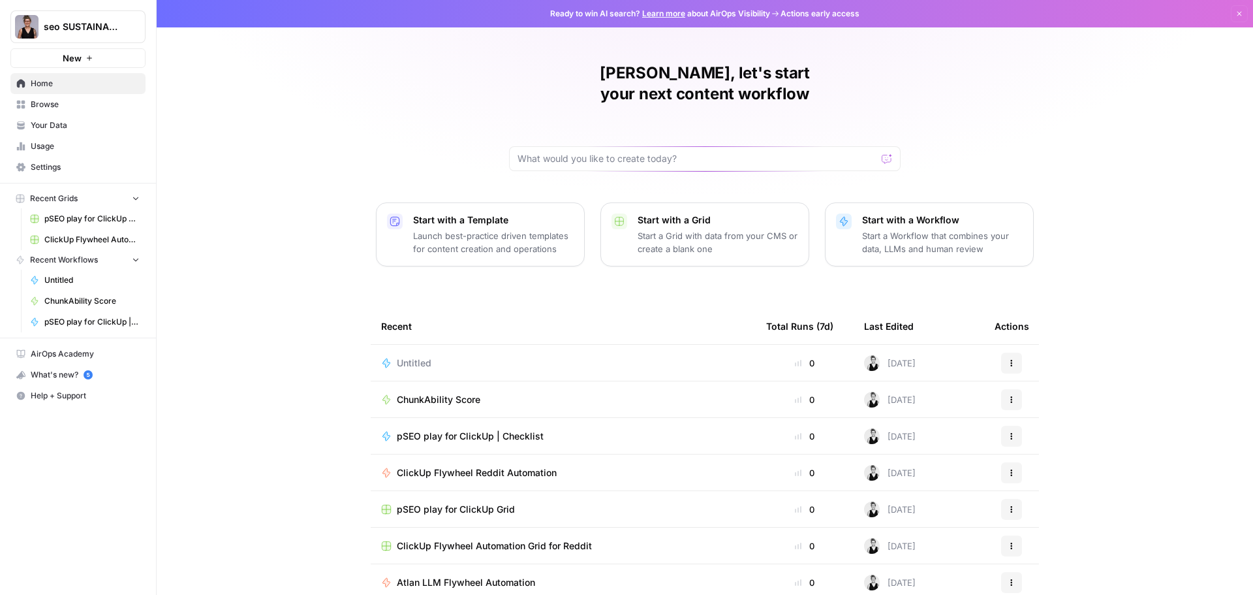
click at [435, 393] on span "ChunkAbility Score" at bounding box center [439, 399] width 84 height 13
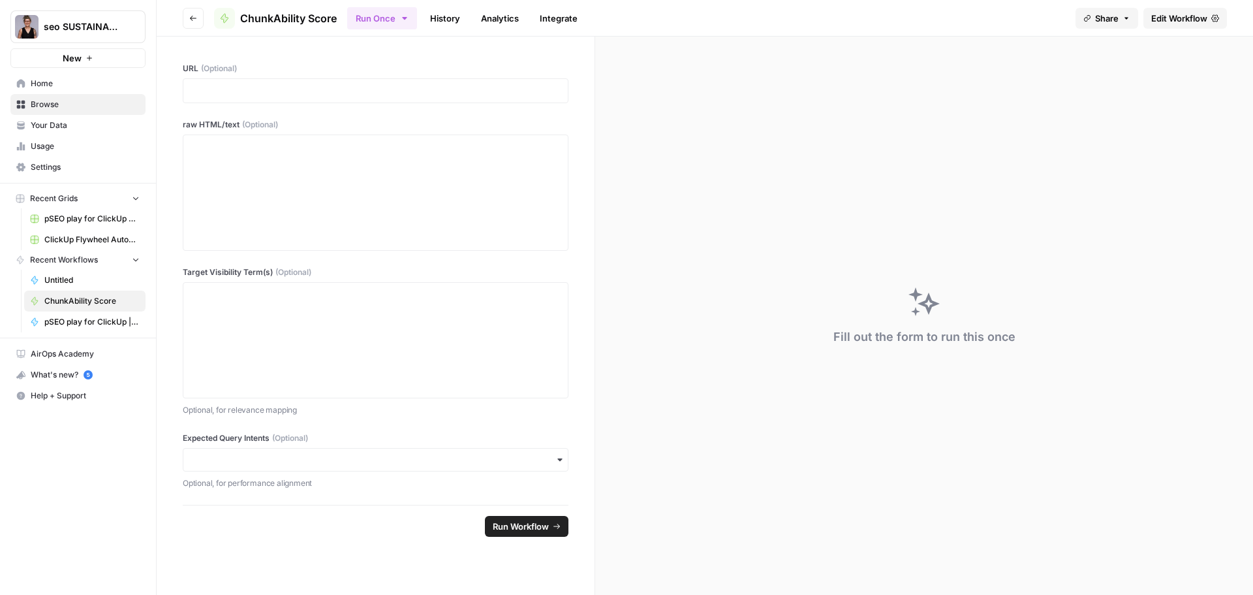
click at [1123, 20] on icon "button" at bounding box center [1127, 18] width 8 height 8
click at [1122, 79] on icon at bounding box center [1126, 82] width 8 height 10
